Goal: Information Seeking & Learning: Understand process/instructions

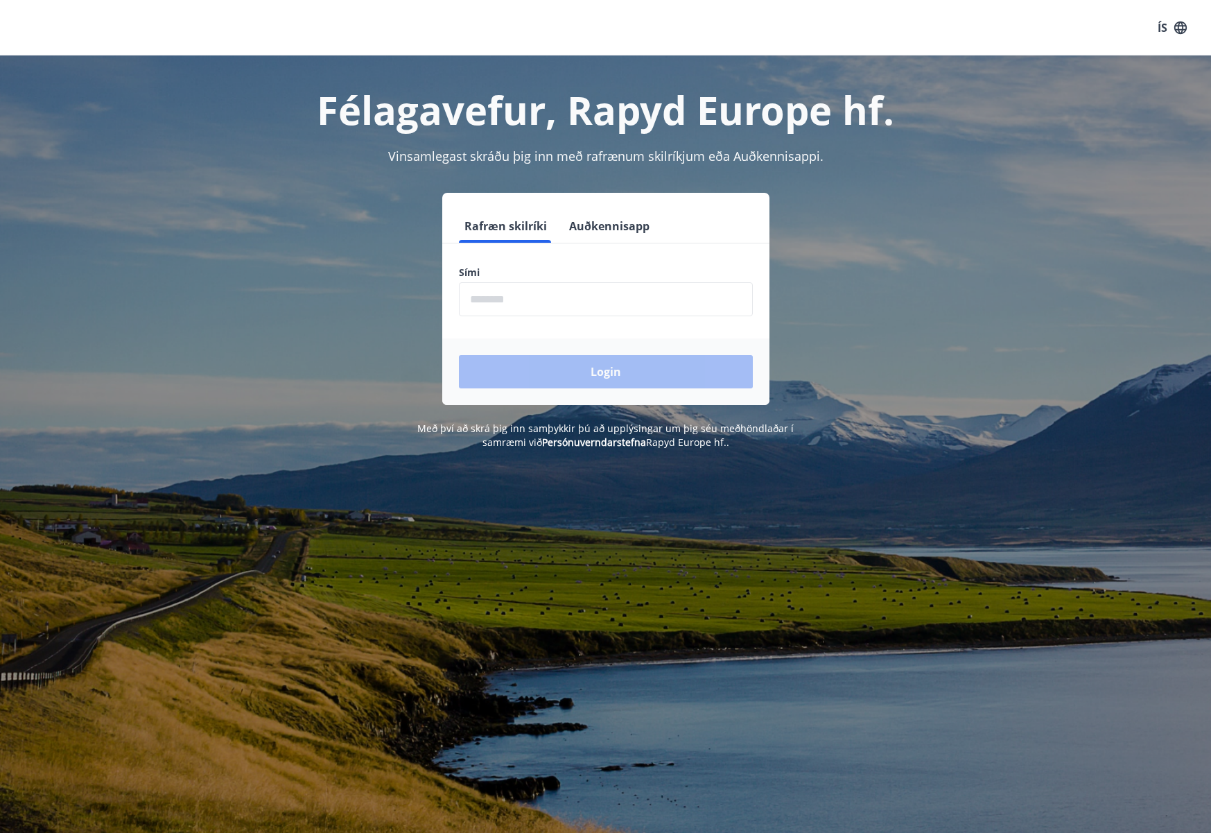
click at [687, 299] on input "phone" at bounding box center [606, 299] width 294 height 34
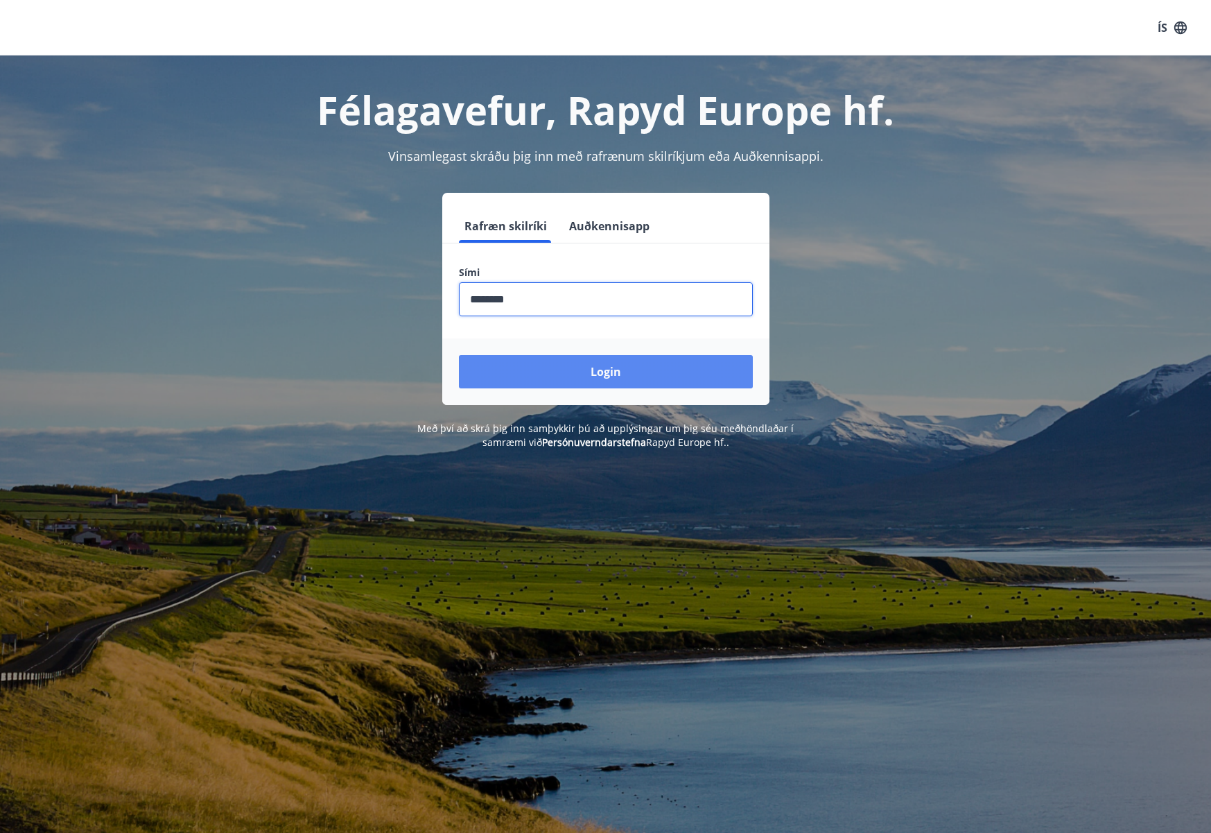
type input "********"
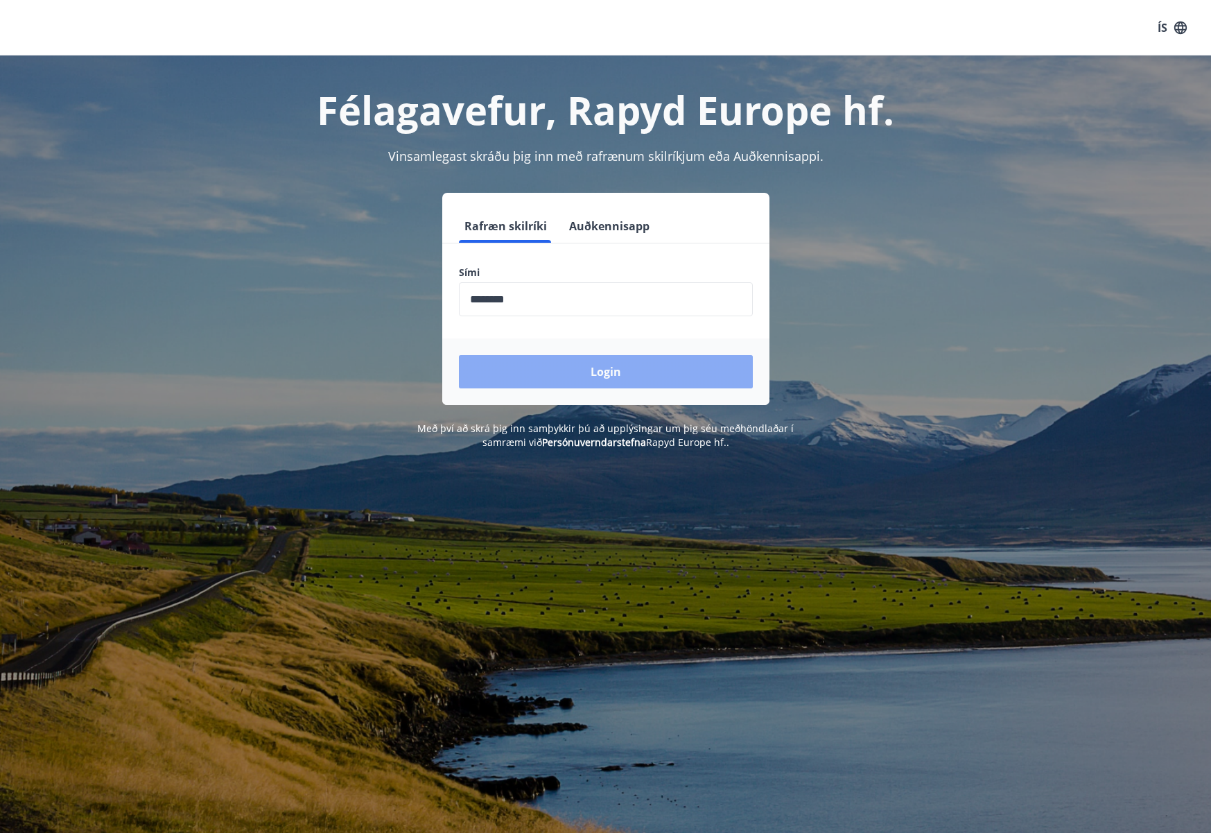
click at [653, 369] on button "Login" at bounding box center [606, 371] width 294 height 33
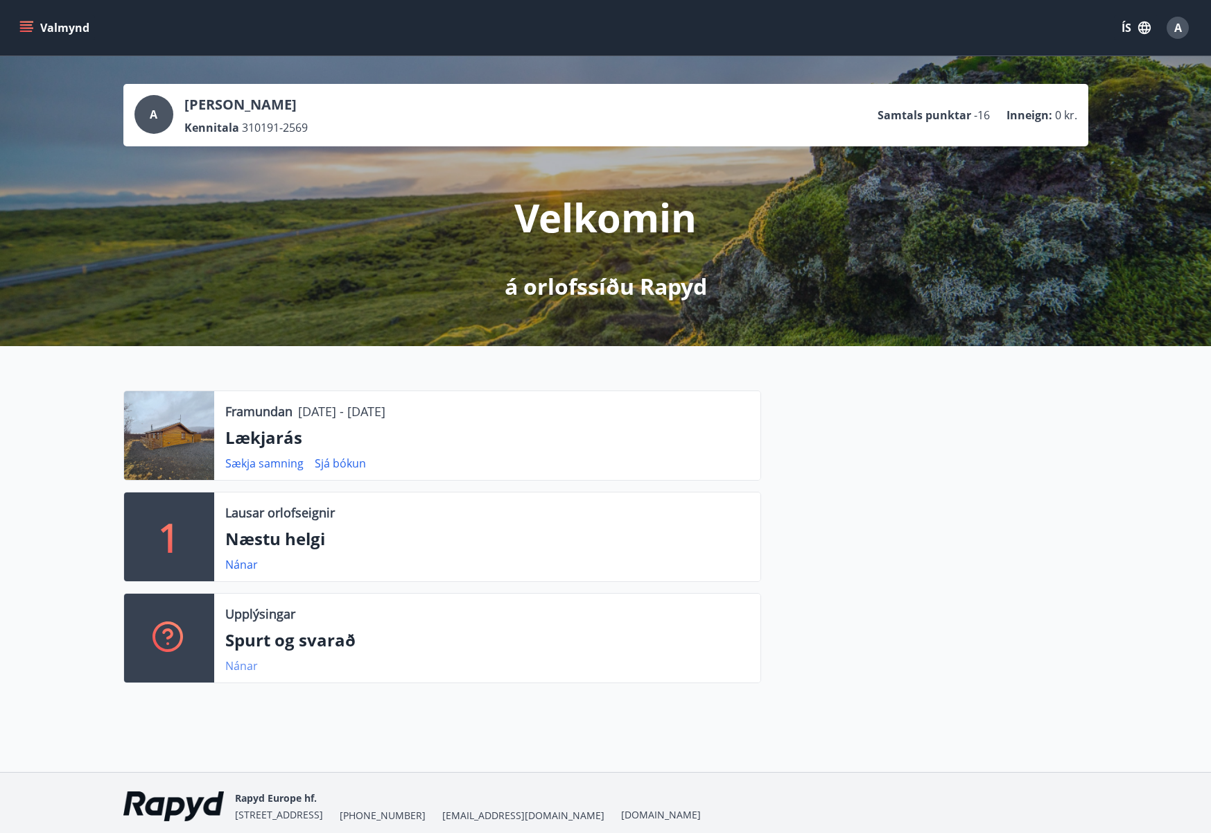
click at [256, 664] on link "Nánar" at bounding box center [241, 665] width 33 height 15
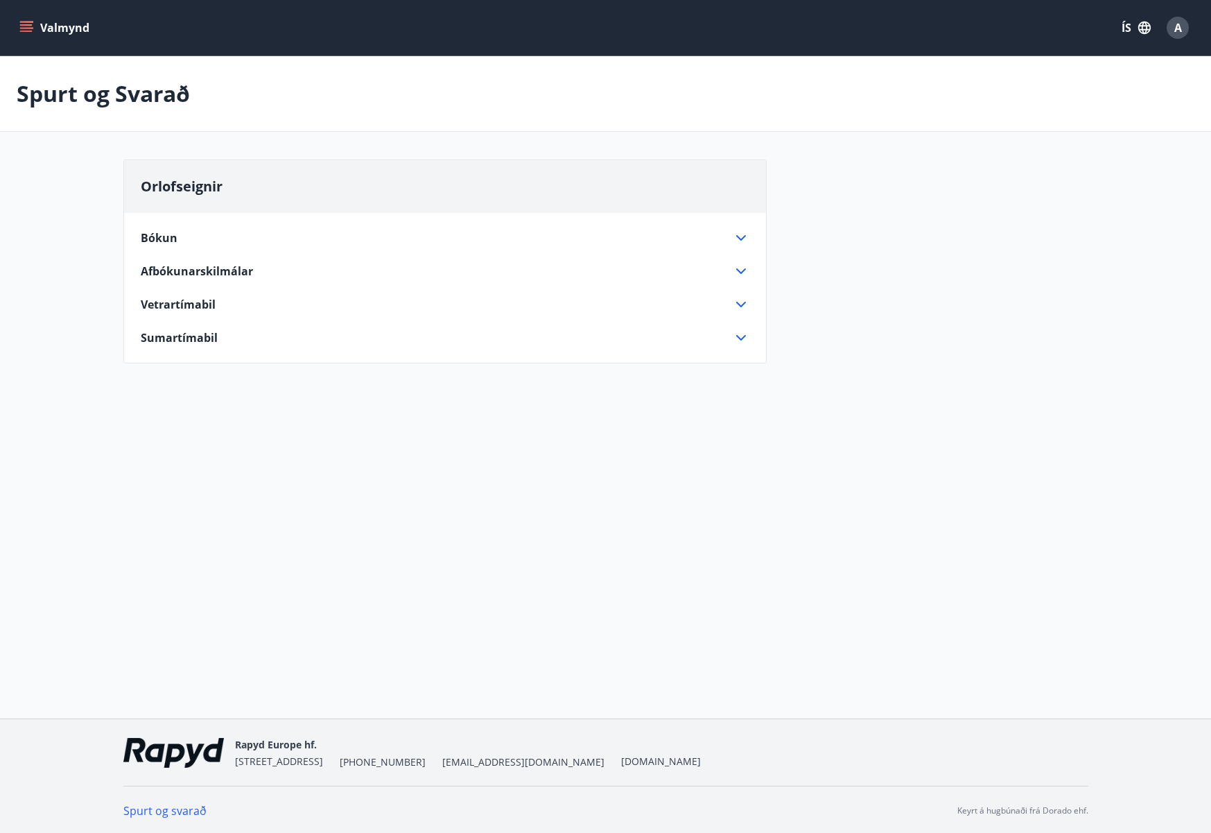
click at [741, 265] on icon at bounding box center [741, 271] width 17 height 17
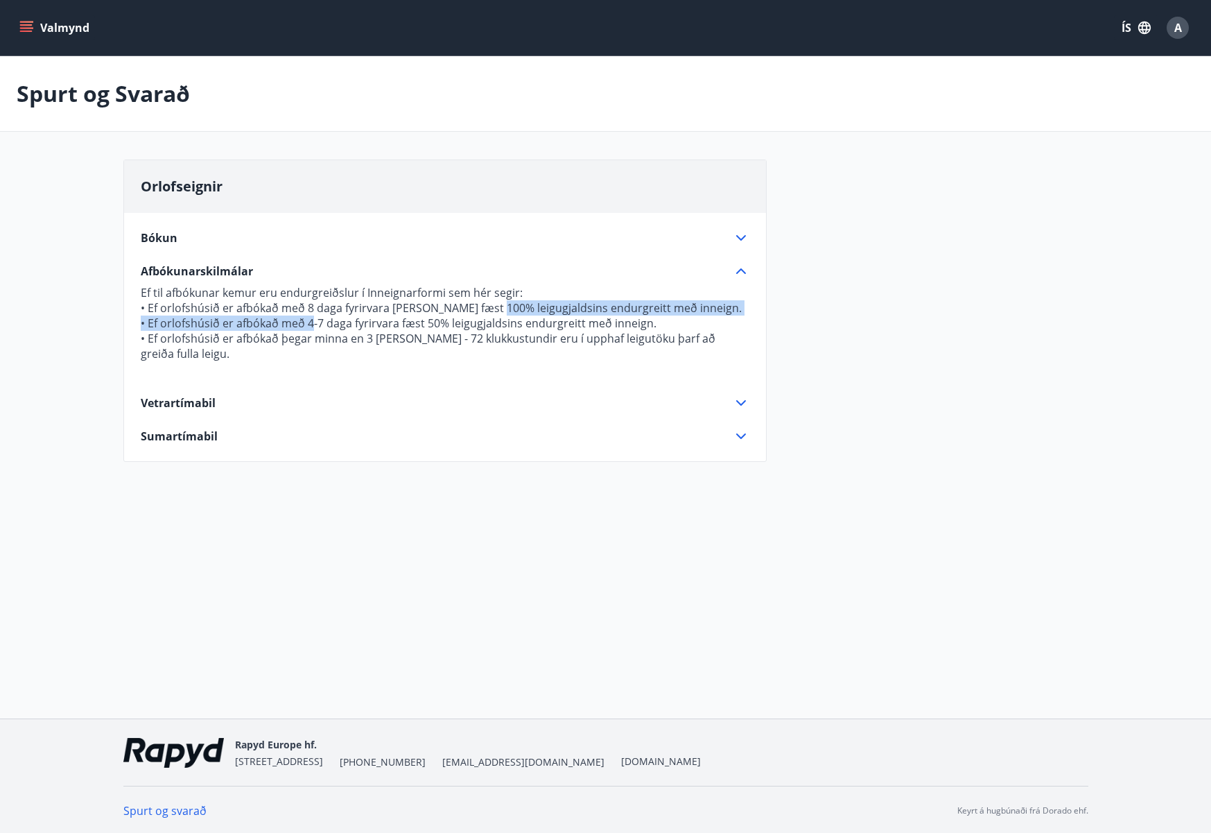
drag, startPoint x: 311, startPoint y: 316, endPoint x: 494, endPoint y: 312, distance: 183.8
click at [494, 312] on p "Ef til afbókunar kemur eru endurgreiðslur í Inneignarformi sem hér segir: • Ef …" at bounding box center [445, 331] width 609 height 93
click at [582, 318] on p "• Ef orlofshúsið er afbókað með 4-7 daga fyrirvara fæst 50% leigugjaldsins endu…" at bounding box center [445, 322] width 609 height 15
